Goal: Information Seeking & Learning: Learn about a topic

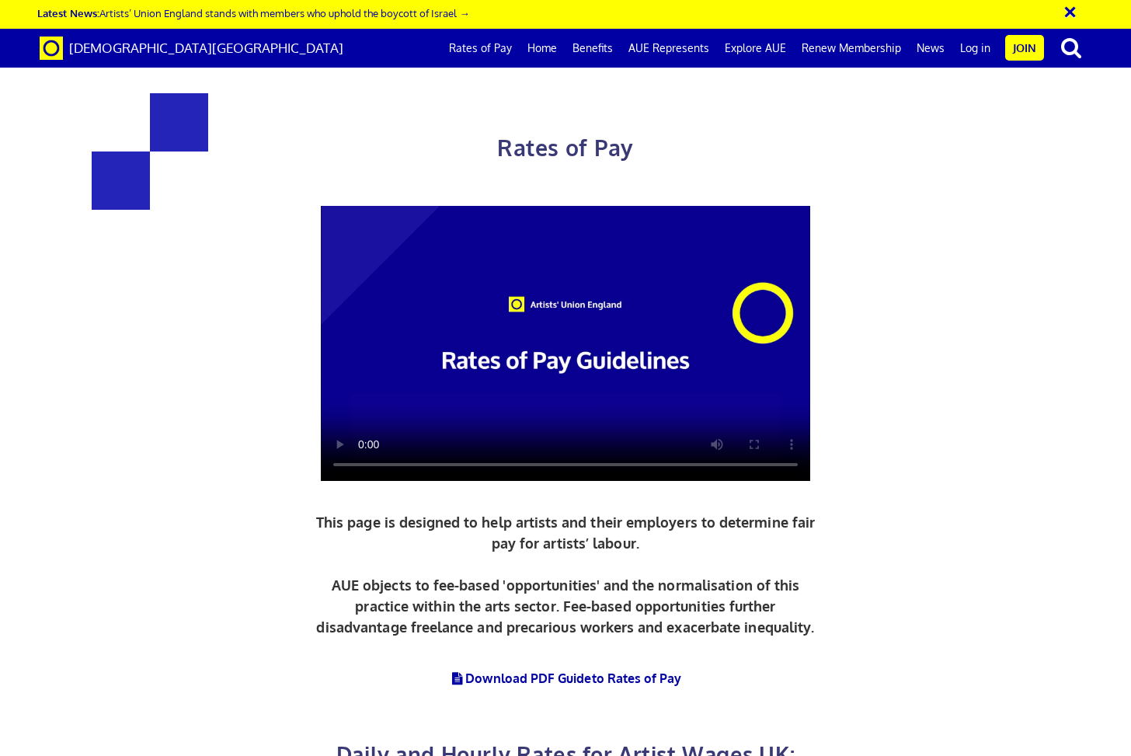
scroll to position [410, 0]
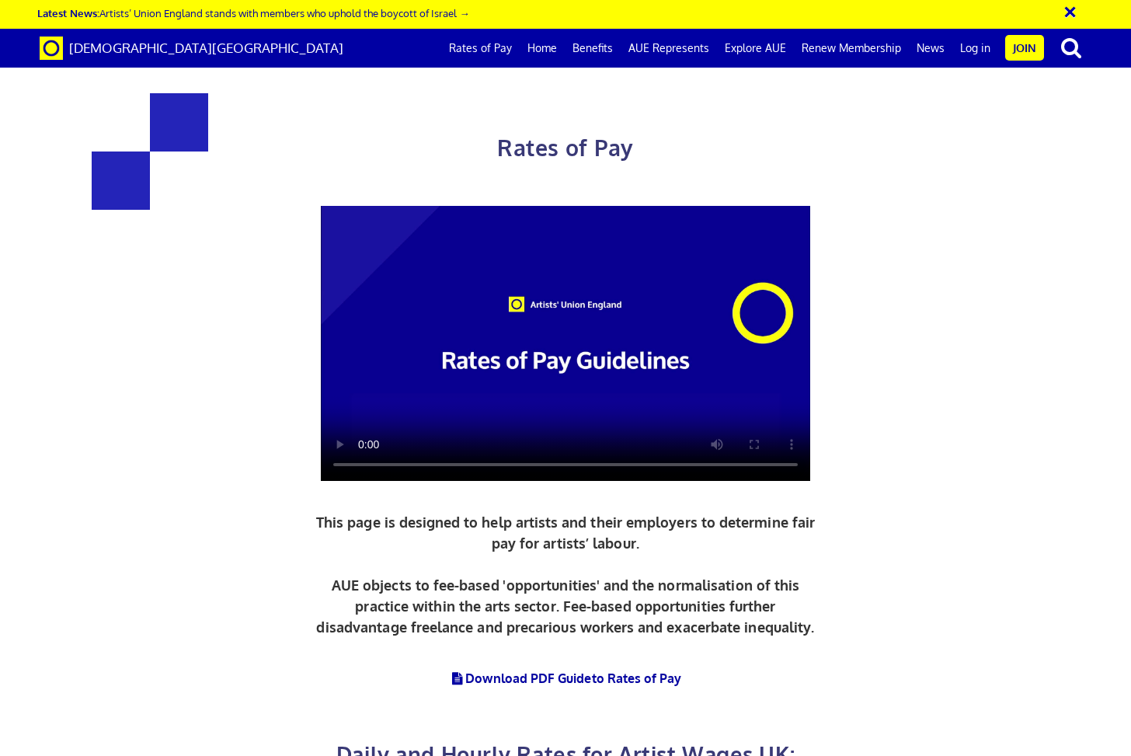
click at [356, 439] on video at bounding box center [566, 344] width 490 height 276
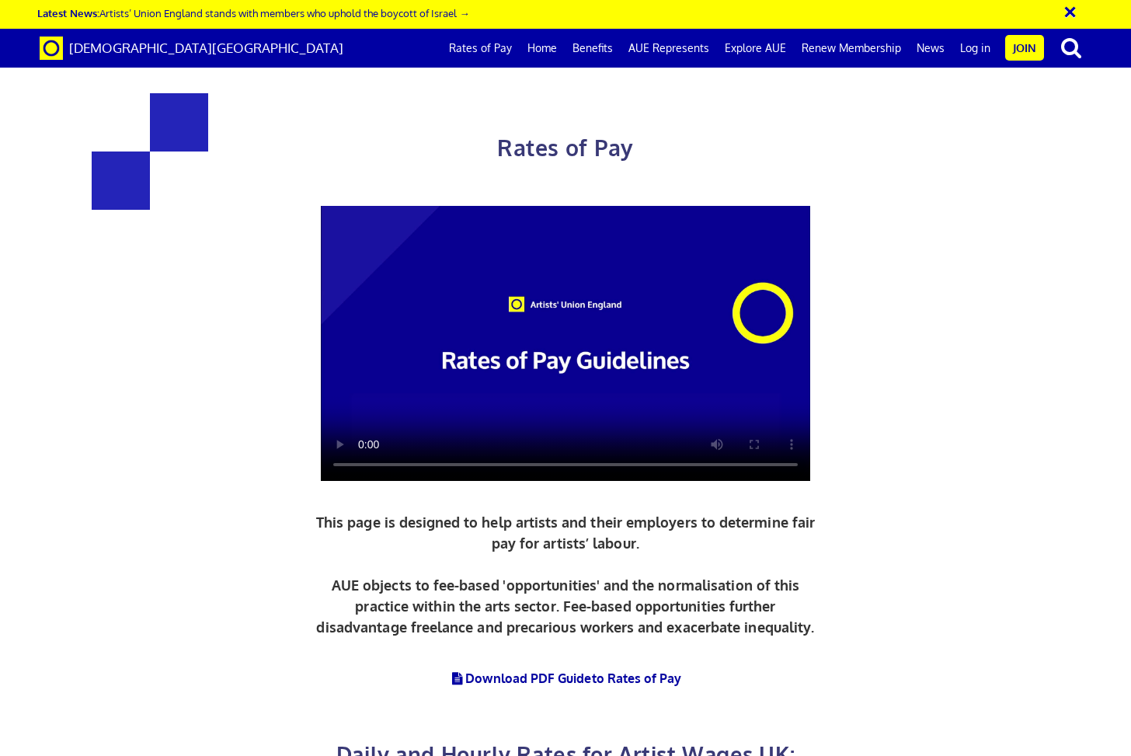
click at [363, 441] on video at bounding box center [566, 344] width 490 height 276
click at [540, 671] on link "Download PDF Guide to Rates of Pay" at bounding box center [566, 679] width 232 height 16
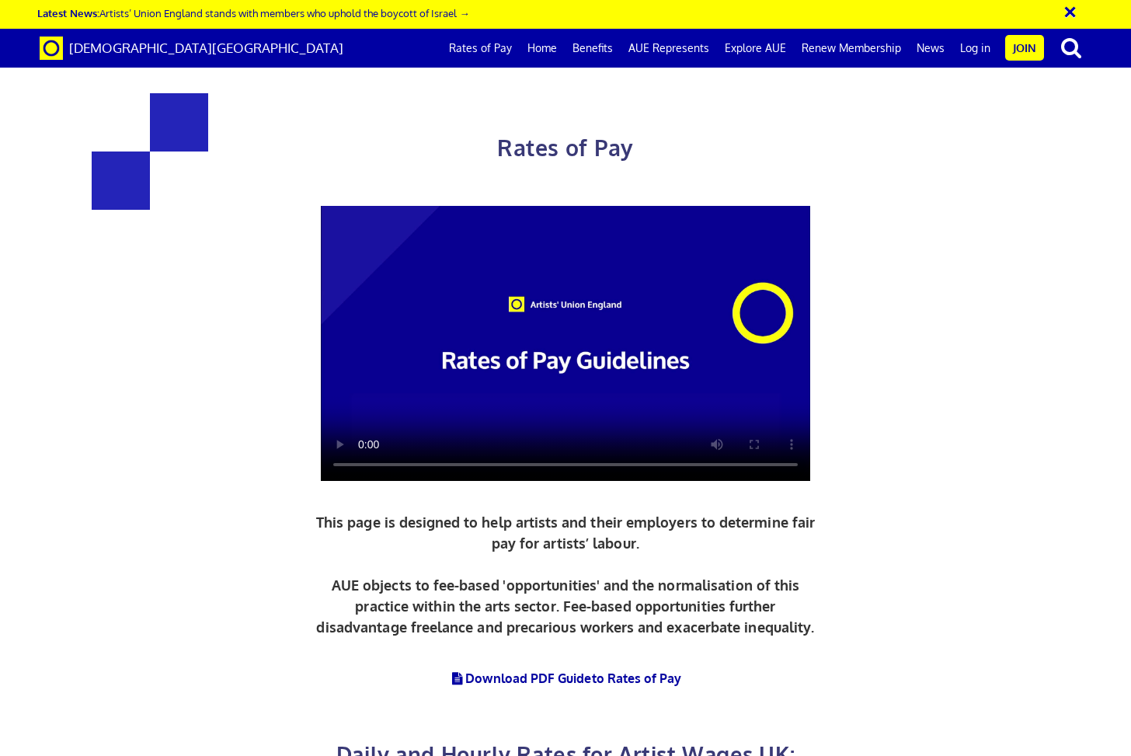
scroll to position [458, 0]
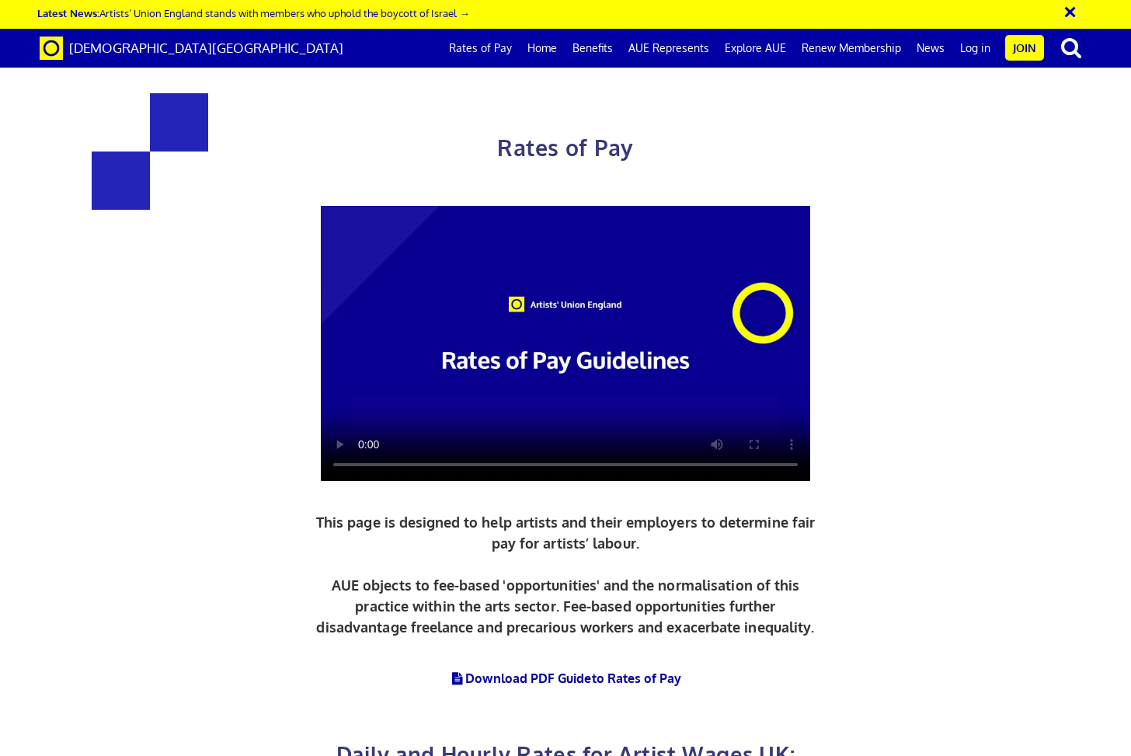
scroll to position [686, 0]
drag, startPoint x: 969, startPoint y: 577, endPoint x: 682, endPoint y: 577, distance: 286.7
